Goal: Information Seeking & Learning: Check status

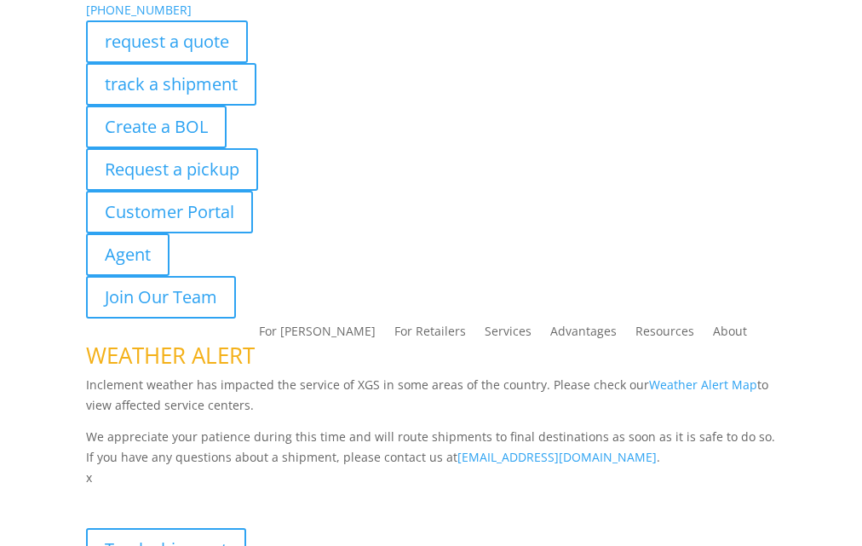
drag, startPoint x: 760, startPoint y: 168, endPoint x: 751, endPoint y: 184, distance: 18.3
click at [751, 184] on div "Request a pickup" at bounding box center [431, 169] width 690 height 43
click at [384, 176] on div "Request a pickup" at bounding box center [431, 169] width 690 height 43
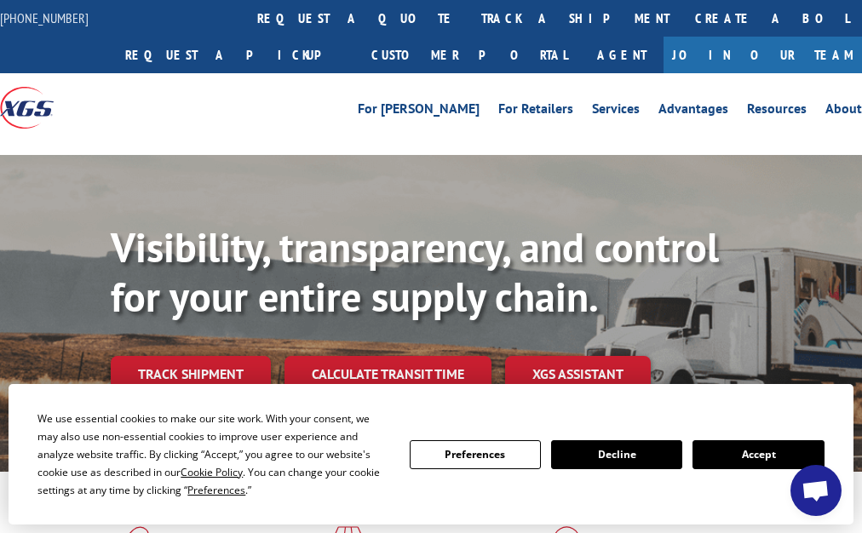
click at [292, 160] on div "Visibility, transparency, and control for your entire supply chain. Track shipm…" at bounding box center [431, 330] width 862 height 350
click at [741, 452] on button "Accept" at bounding box center [758, 454] width 131 height 29
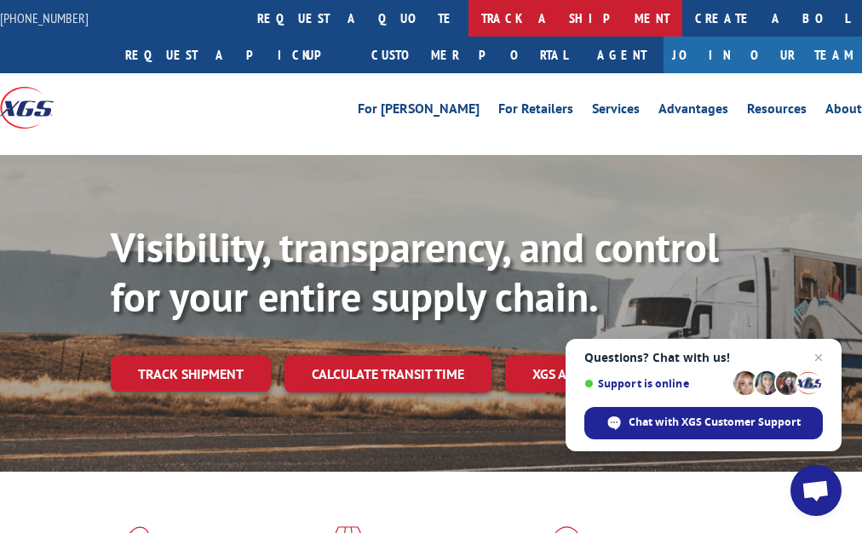
click at [469, 9] on link "track a shipment" at bounding box center [576, 18] width 214 height 37
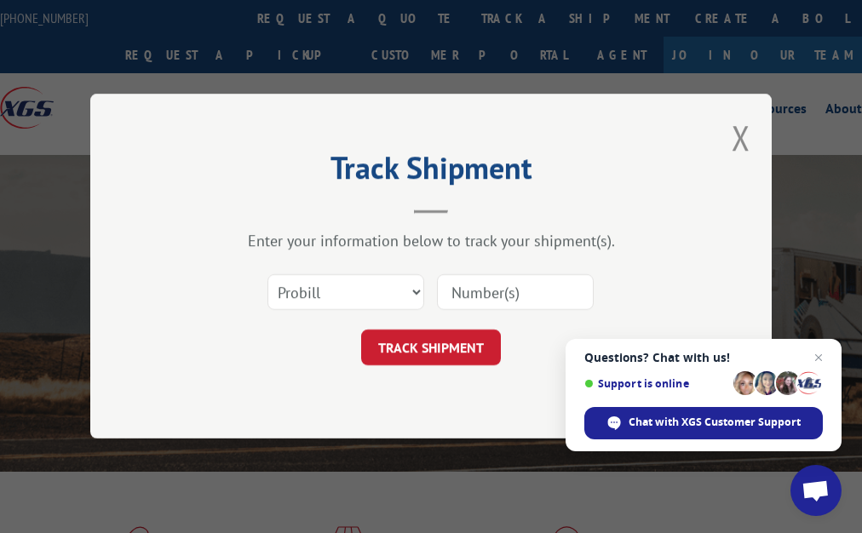
click at [467, 294] on input at bounding box center [515, 293] width 157 height 36
paste input "17596290"
type input "17596290"
click at [407, 355] on button "TRACK SHIPMENT" at bounding box center [431, 349] width 140 height 36
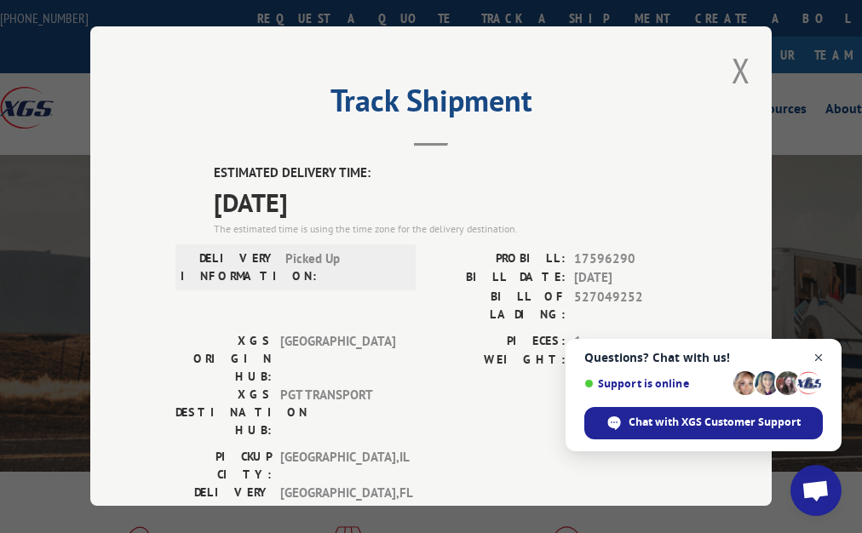
click at [817, 357] on span "Open chat" at bounding box center [818, 358] width 21 height 21
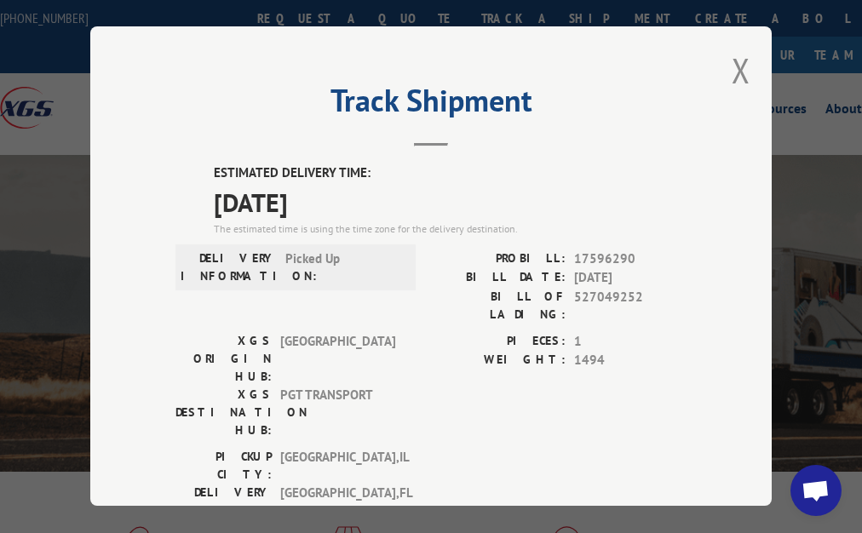
scroll to position [71, 0]
